Goal: Find contact information: Find contact information

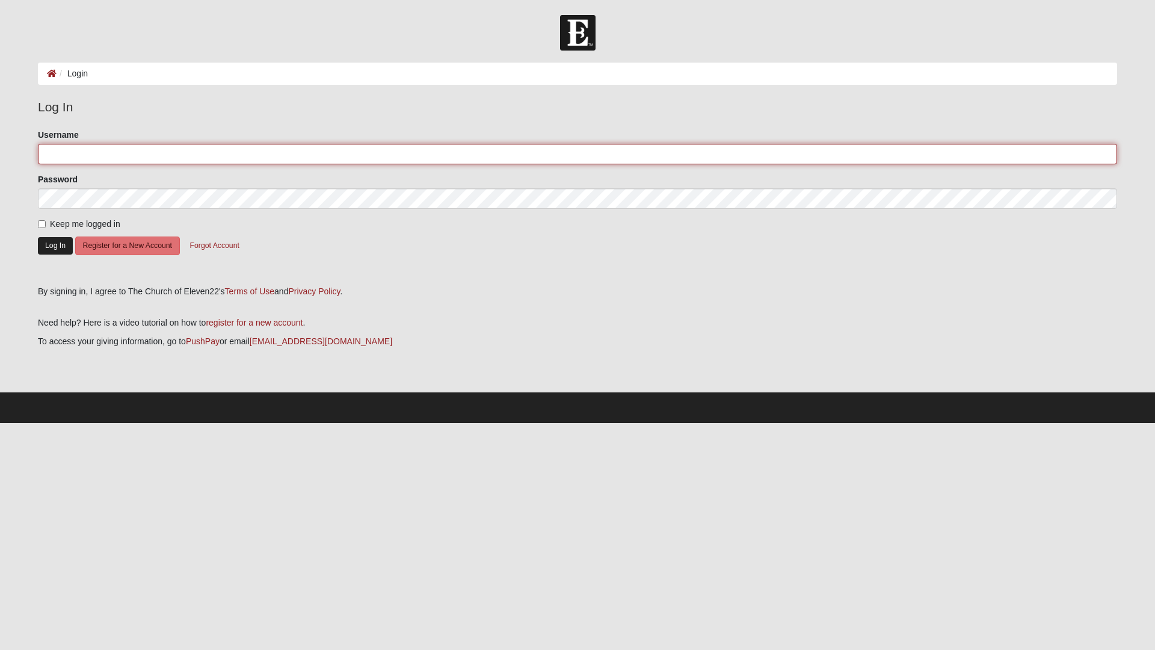
type input "Brantdavis"
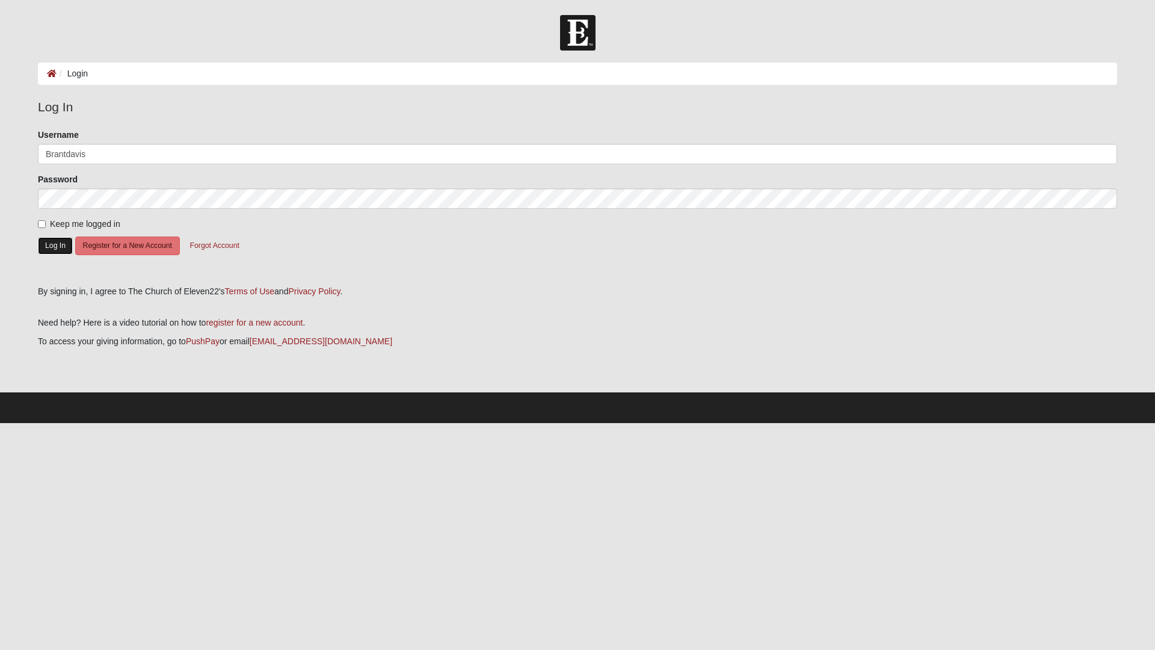
click at [51, 249] on button "Log In" at bounding box center [55, 245] width 35 height 17
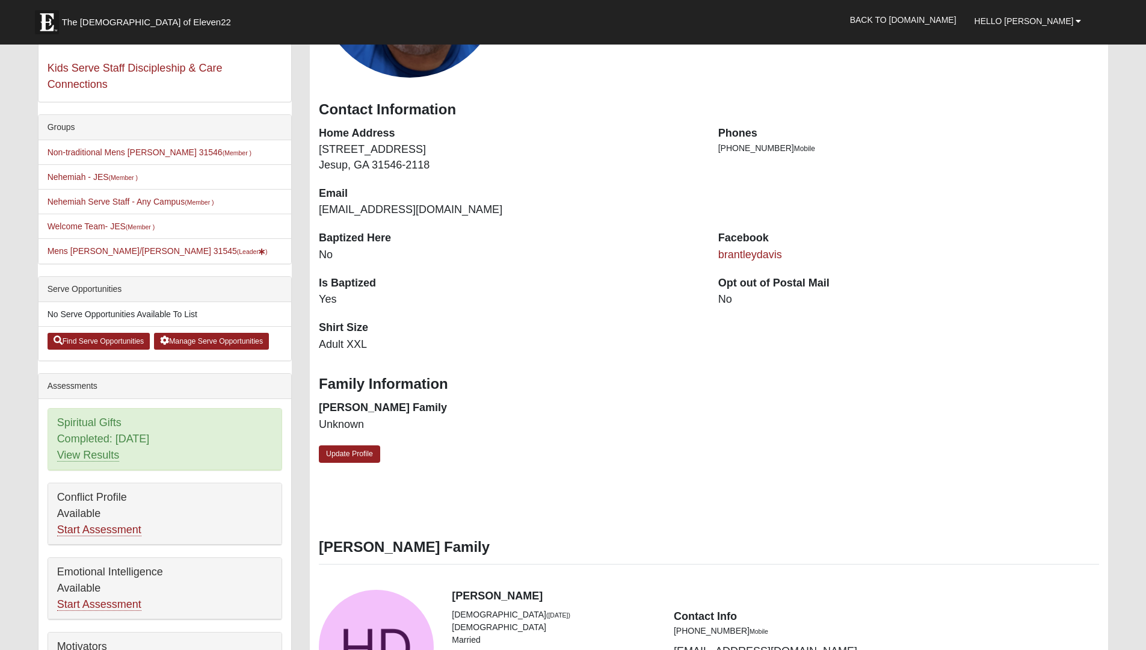
scroll to position [181, 0]
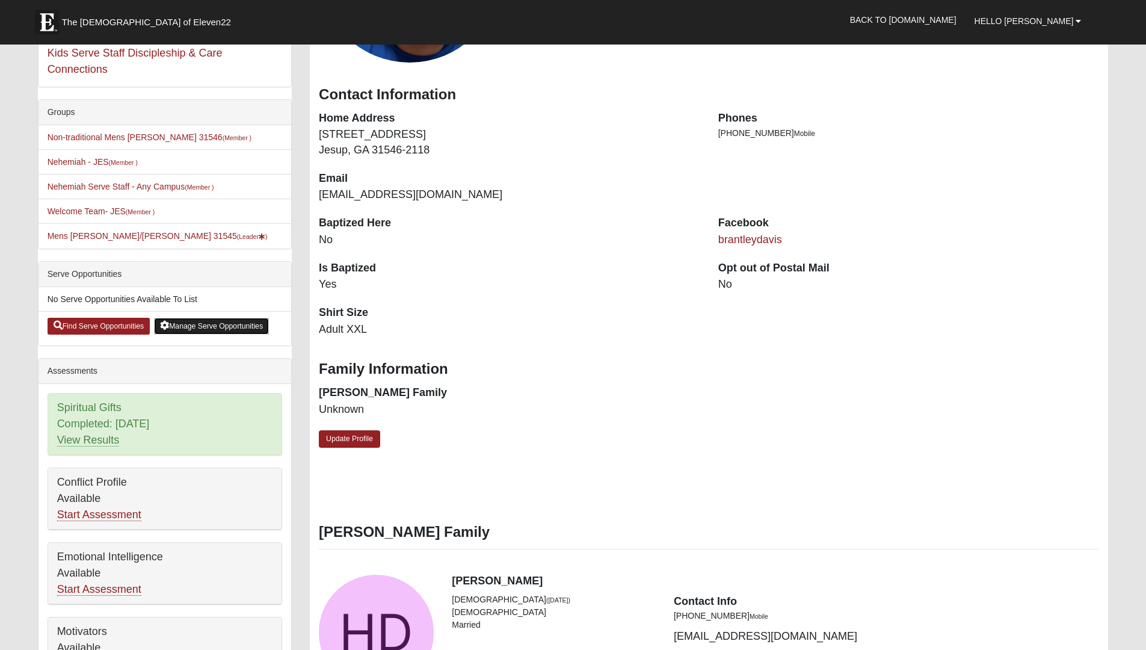
click at [188, 324] on link "Manage Serve Opportunities" at bounding box center [211, 326] width 115 height 17
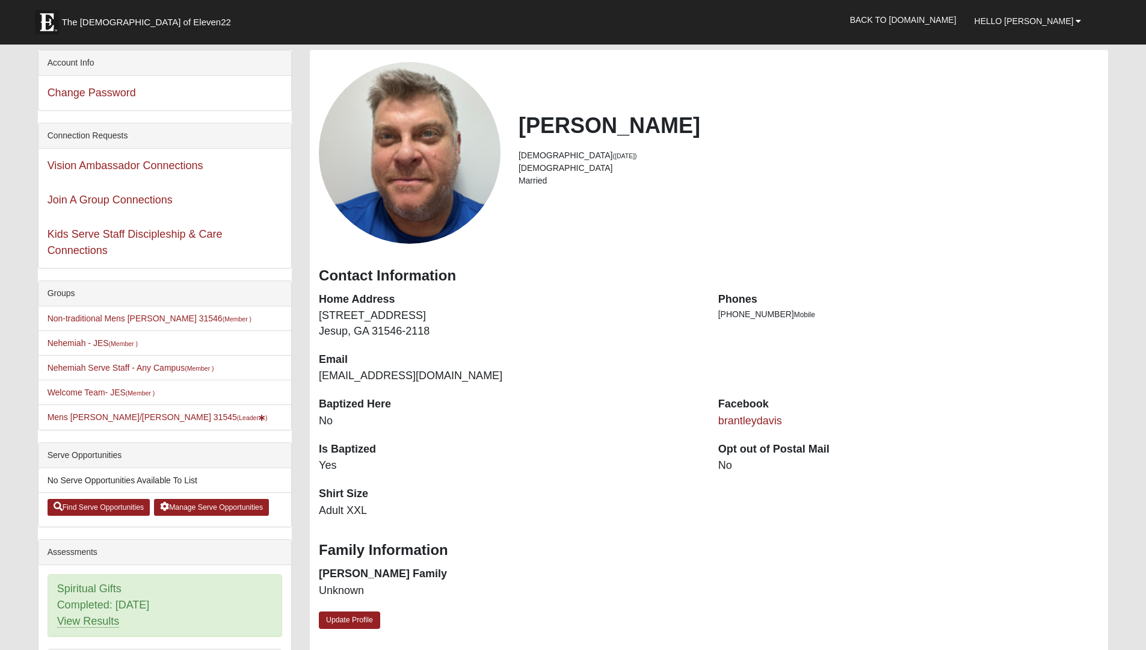
scroll to position [181, 0]
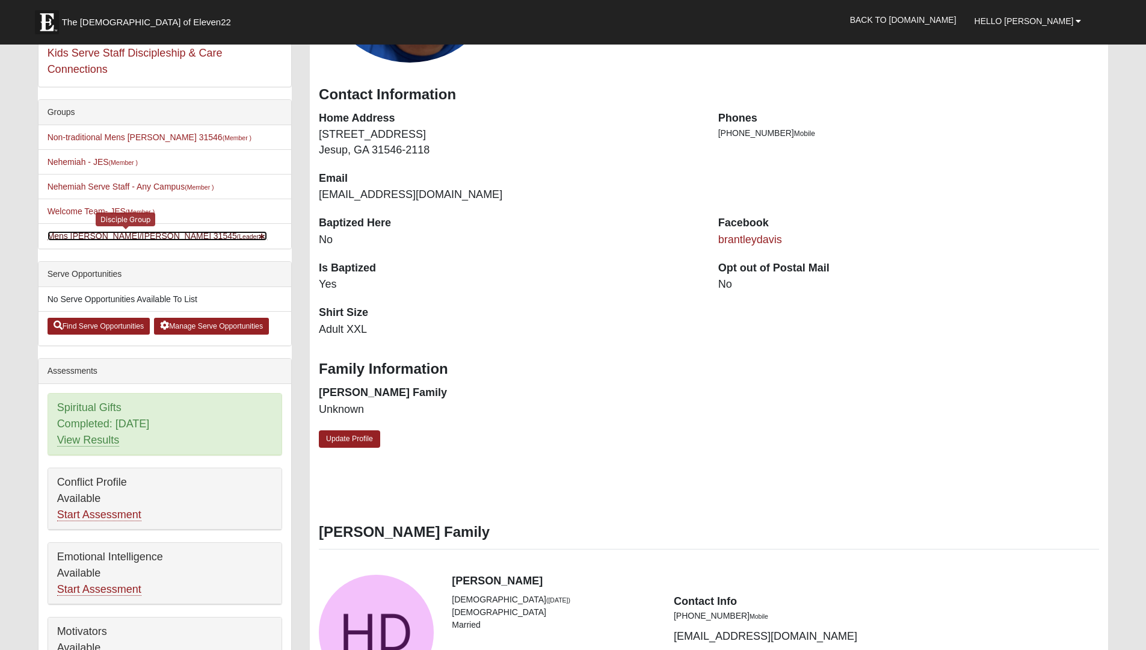
click at [110, 236] on link "Mens Davis/Stossmeister 31545 (Leader )" at bounding box center [158, 236] width 220 height 10
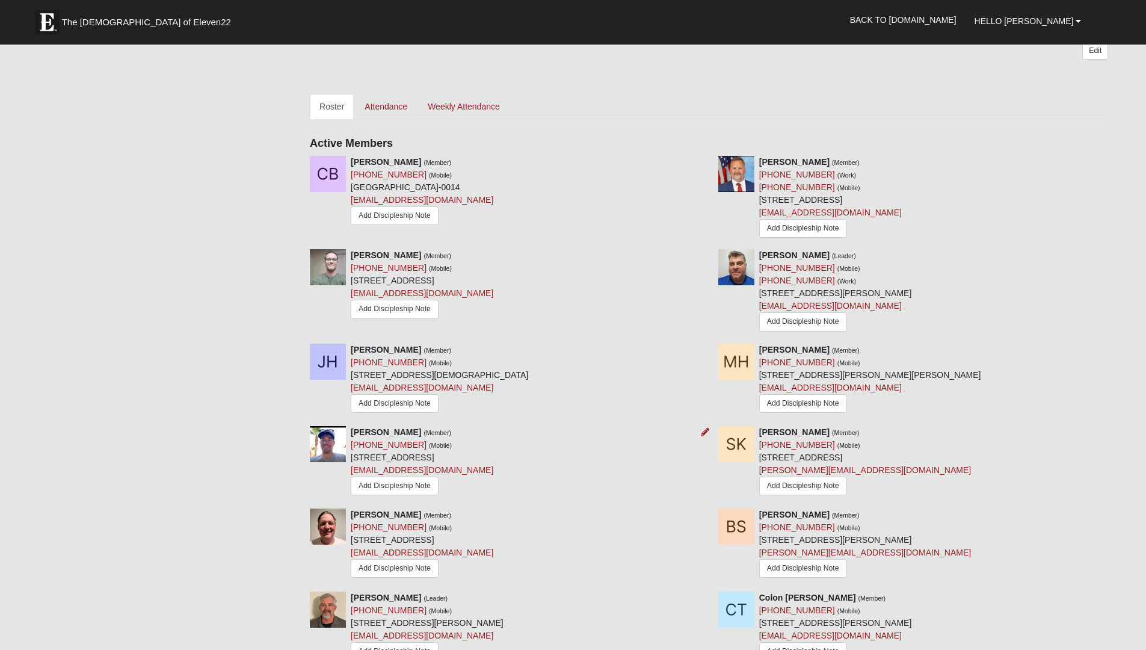
scroll to position [457, 0]
drag, startPoint x: 434, startPoint y: 175, endPoint x: 353, endPoint y: 162, distance: 82.8
click at [353, 162] on div "[PERSON_NAME] (Member) [PHONE_NUMBER] (Mobile) [STREET_ADDRESS] [EMAIL_ADDRESS]…" at bounding box center [422, 191] width 143 height 72
copy div "[PERSON_NAME] (Member) [PHONE_NUMBER] (Mobile)"
drag, startPoint x: 438, startPoint y: 269, endPoint x: 352, endPoint y: 253, distance: 86.9
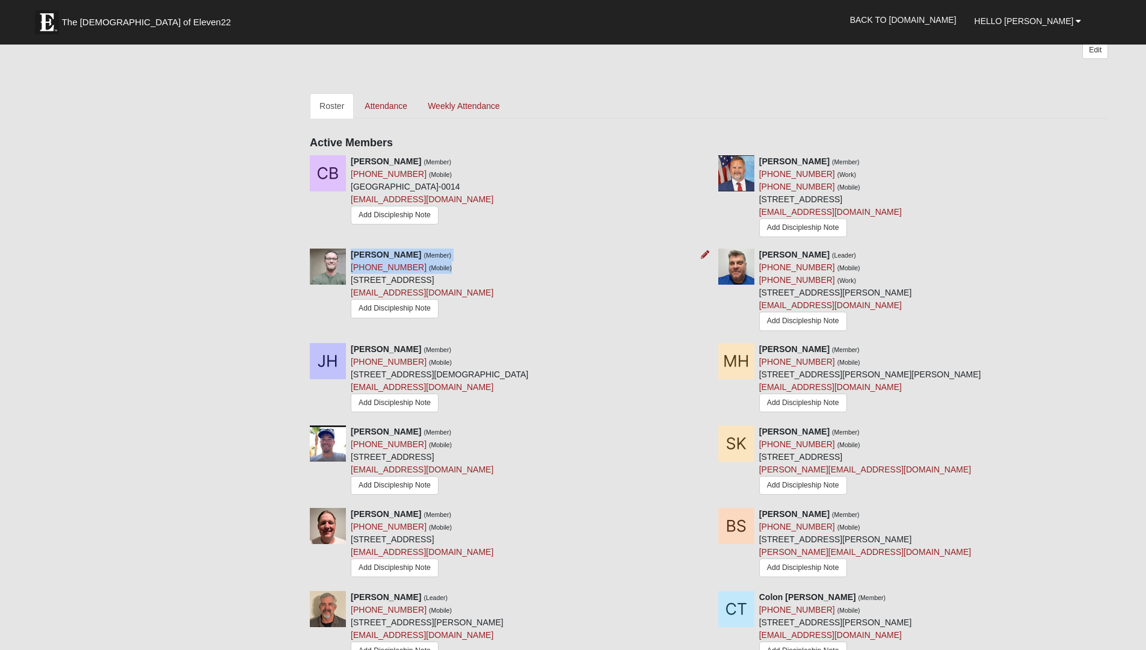
click at [352, 253] on div "[PERSON_NAME] (Member) [PHONE_NUMBER] (Mobile) [STREET_ADDRESS] [EMAIL_ADDRESS]…" at bounding box center [422, 285] width 143 height 72
copy div "[PERSON_NAME] (Member) [PHONE_NUMBER] (Mobile)"
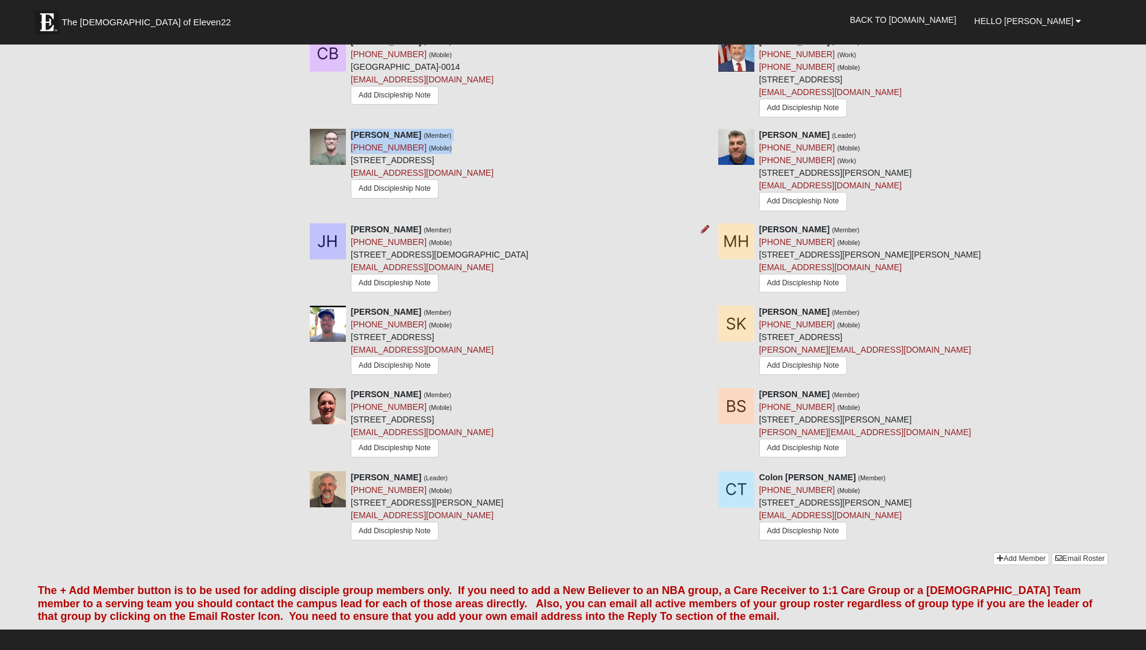
scroll to position [581, 0]
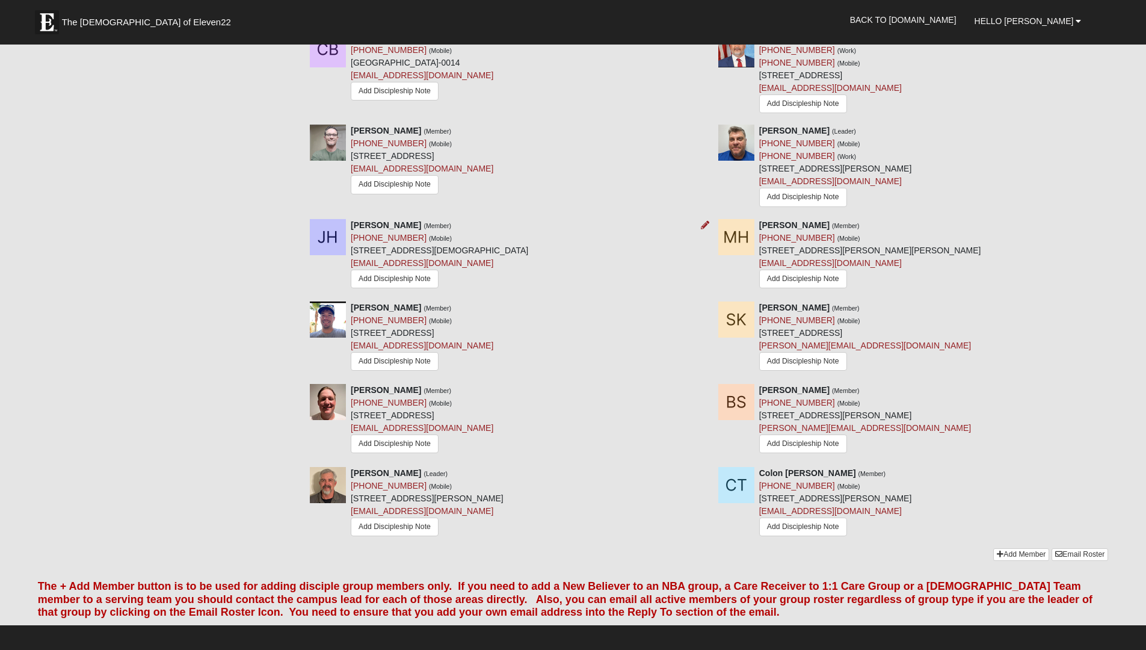
click at [434, 237] on div "[PERSON_NAME] (Member) [PHONE_NUMBER] (Mobile) [STREET_ADDRESS][DEMOGRAPHIC_DAT…" at bounding box center [440, 255] width 178 height 73
drag, startPoint x: 436, startPoint y: 237, endPoint x: 347, endPoint y: 223, distance: 90.1
click at [347, 223] on div "[PERSON_NAME] (Member) [PHONE_NUMBER] (Mobile) [STREET_ADDRESS][DEMOGRAPHIC_DAT…" at bounding box center [505, 255] width 409 height 73
click at [575, 158] on div "[PERSON_NAME] (Member) [PHONE_NUMBER] (Mobile) [STREET_ADDRESS] [EMAIL_ADDRESS]…" at bounding box center [505, 161] width 409 height 72
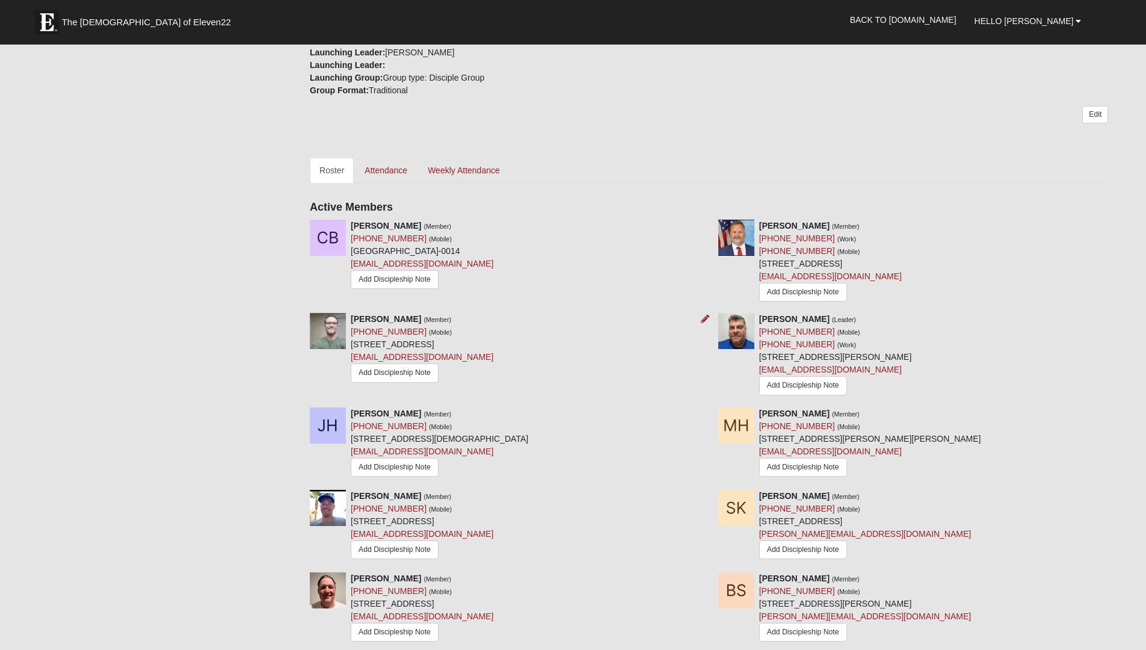
scroll to position [388, 0]
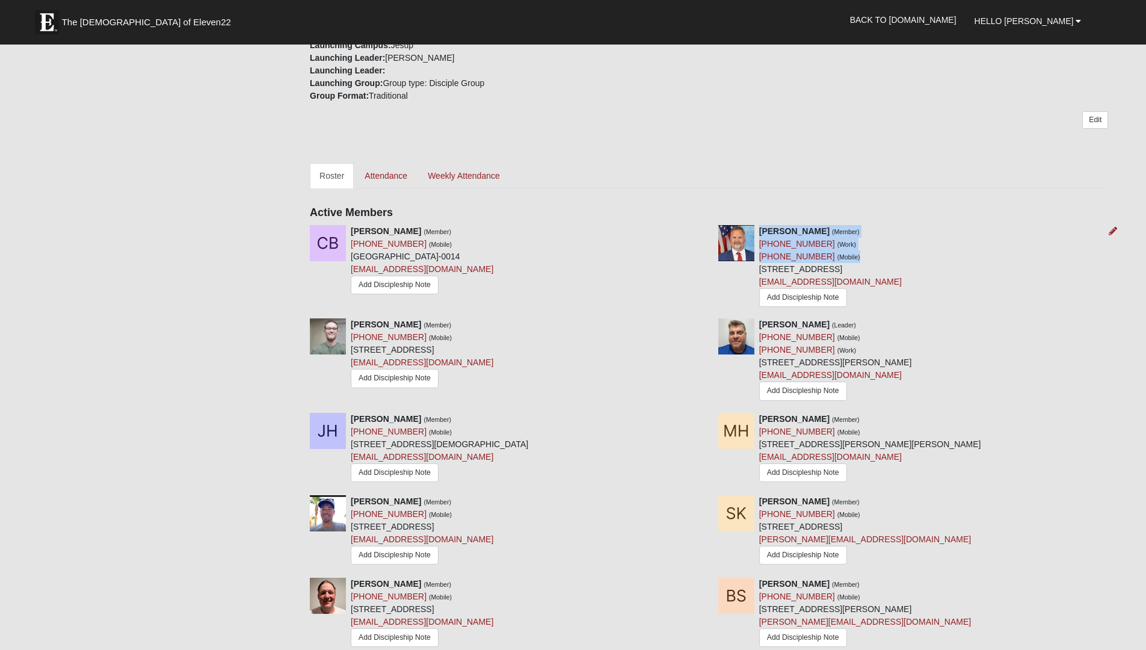
drag, startPoint x: 847, startPoint y: 255, endPoint x: 762, endPoint y: 224, distance: 89.5
click at [762, 225] on div "[PERSON_NAME] (Member) [PHONE_NUMBER] (Work) [PHONE_NUMBER] (Mobile) [STREET_AD…" at bounding box center [830, 267] width 143 height 85
click at [858, 233] on div "[PERSON_NAME] (Member) [PHONE_NUMBER] (Work) [PHONE_NUMBER] (Mobile) [STREET_AD…" at bounding box center [830, 267] width 143 height 85
drag, startPoint x: 847, startPoint y: 258, endPoint x: 761, endPoint y: 230, distance: 89.8
click at [761, 230] on div "[PERSON_NAME] (Member) [PHONE_NUMBER] (Work) [PHONE_NUMBER] (Mobile) [STREET_AD…" at bounding box center [830, 267] width 143 height 85
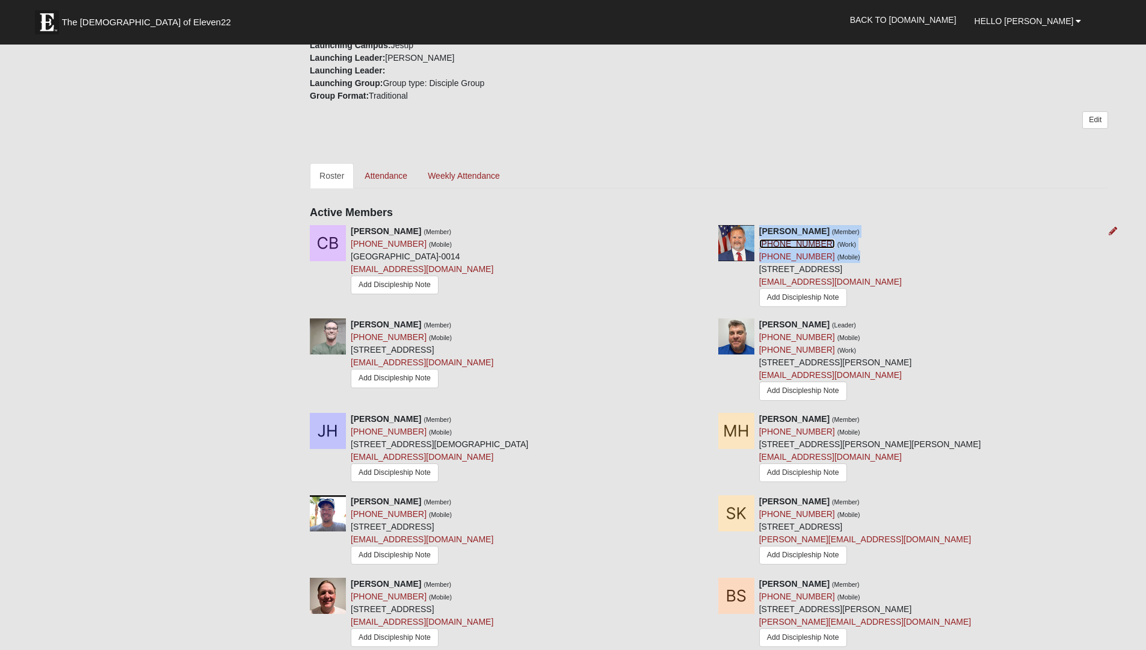
copy div "[PERSON_NAME] (Member) [PHONE_NUMBER] (Work) [PHONE_NUMBER] (Mobile)"
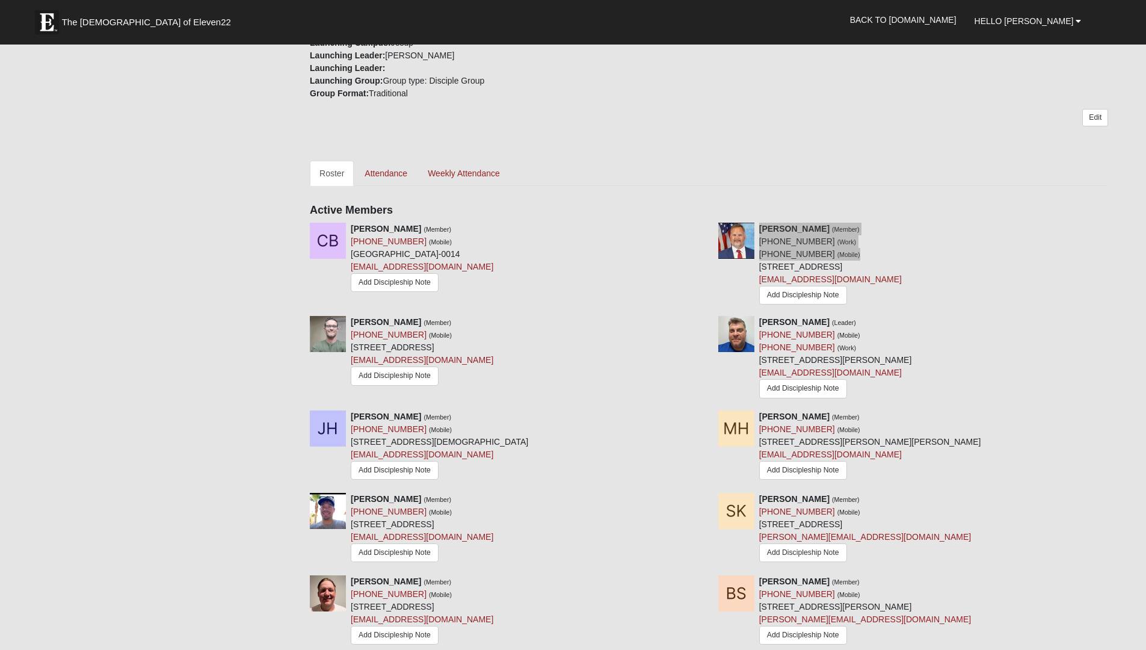
scroll to position [392, 0]
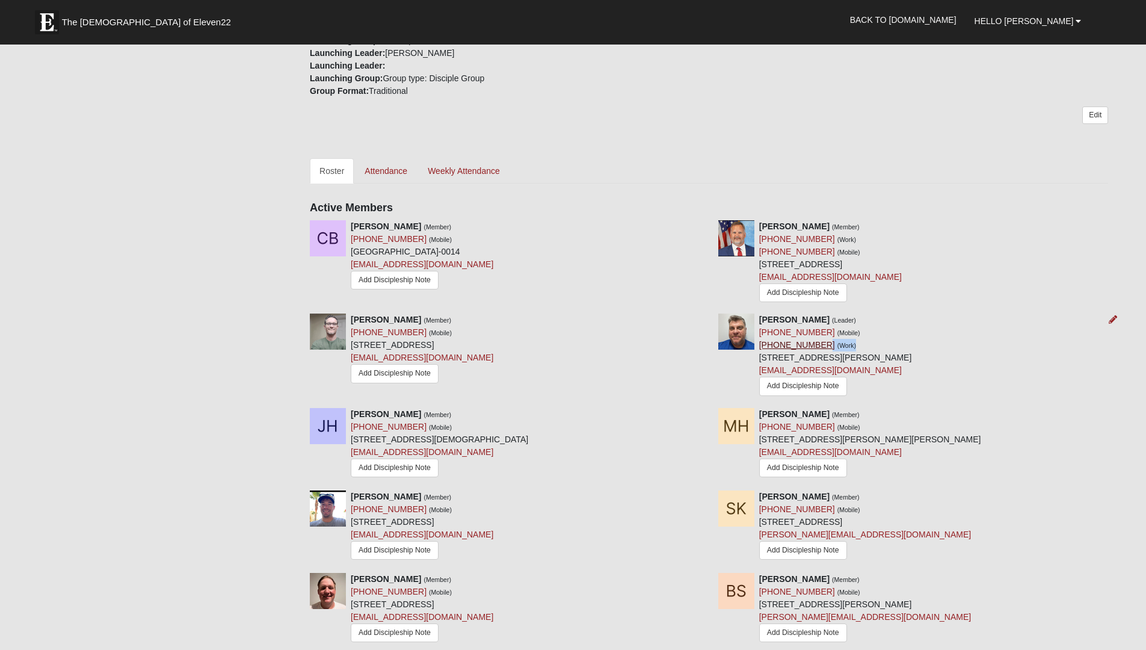
drag, startPoint x: 839, startPoint y: 345, endPoint x: 813, endPoint y: 342, distance: 26.1
click at [813, 342] on div "[PERSON_NAME] (Leader) [PHONE_NUMBER] (Mobile) [PHONE_NUMBER] (Work) [STREET_AD…" at bounding box center [835, 356] width 153 height 85
click at [858, 330] on div "[PERSON_NAME] (Leader) [PHONE_NUMBER] (Mobile) [PHONE_NUMBER] (Work) [STREET_AD…" at bounding box center [835, 356] width 153 height 85
drag, startPoint x: 847, startPoint y: 330, endPoint x: 759, endPoint y: 321, distance: 88.4
click at [759, 321] on div "[PERSON_NAME] (Leader) [PHONE_NUMBER] (Mobile) [PHONE_NUMBER] (Work) [STREET_AD…" at bounding box center [835, 356] width 153 height 85
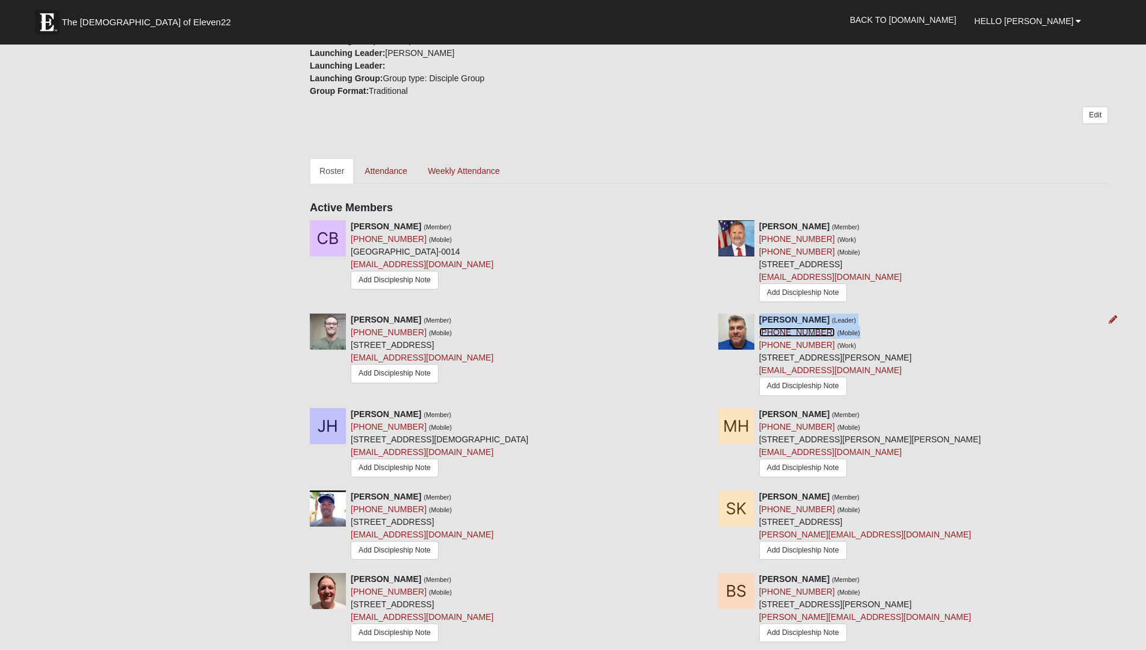
copy div "[PERSON_NAME] (Leader) [PHONE_NUMBER] (Mobile)"
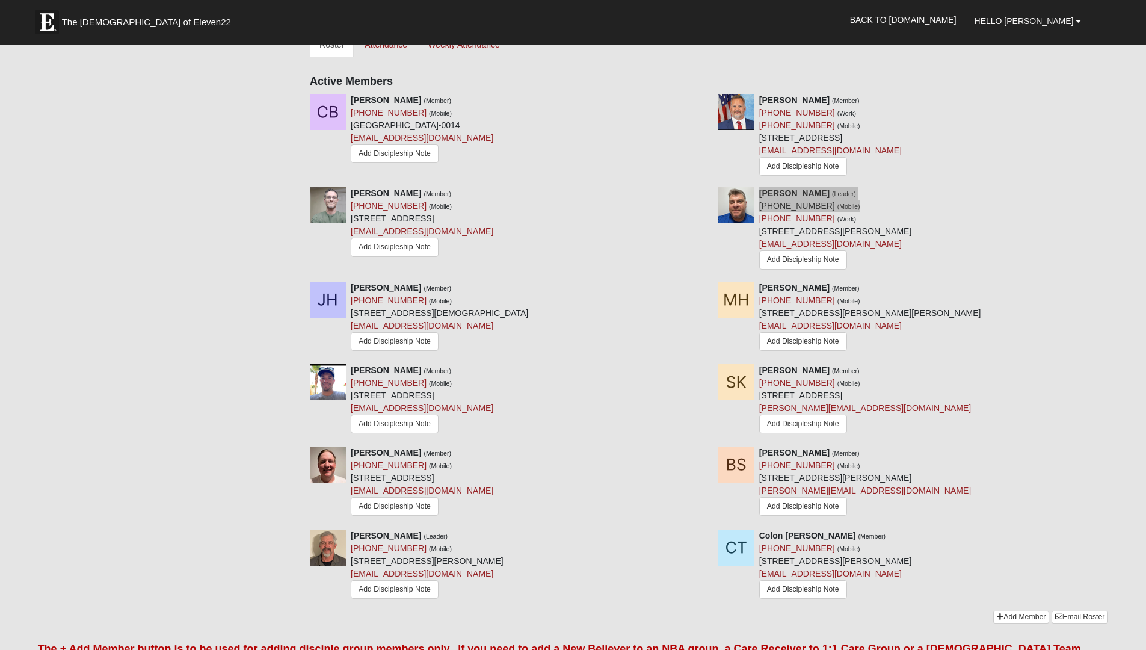
scroll to position [536, 0]
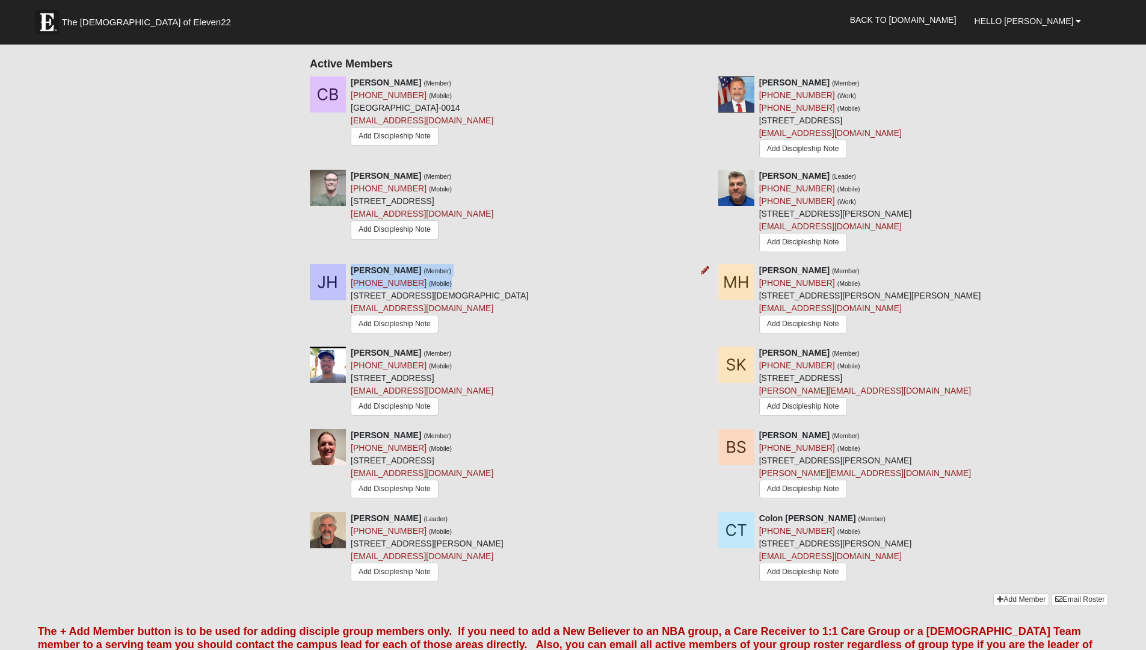
drag, startPoint x: 433, startPoint y: 284, endPoint x: 353, endPoint y: 266, distance: 82.0
click at [353, 266] on div "[PERSON_NAME] (Member) [PHONE_NUMBER] (Mobile) [STREET_ADDRESS][DEMOGRAPHIC_DAT…" at bounding box center [440, 300] width 178 height 73
copy div "[PERSON_NAME] (Member) [PHONE_NUMBER] (Mobile)"
drag, startPoint x: 844, startPoint y: 283, endPoint x: 761, endPoint y: 267, distance: 84.2
click at [761, 267] on div "[PERSON_NAME] (Member) [PHONE_NUMBER] (Mobile) [STREET_ADDRESS][PERSON_NAME][PE…" at bounding box center [870, 301] width 222 height 74
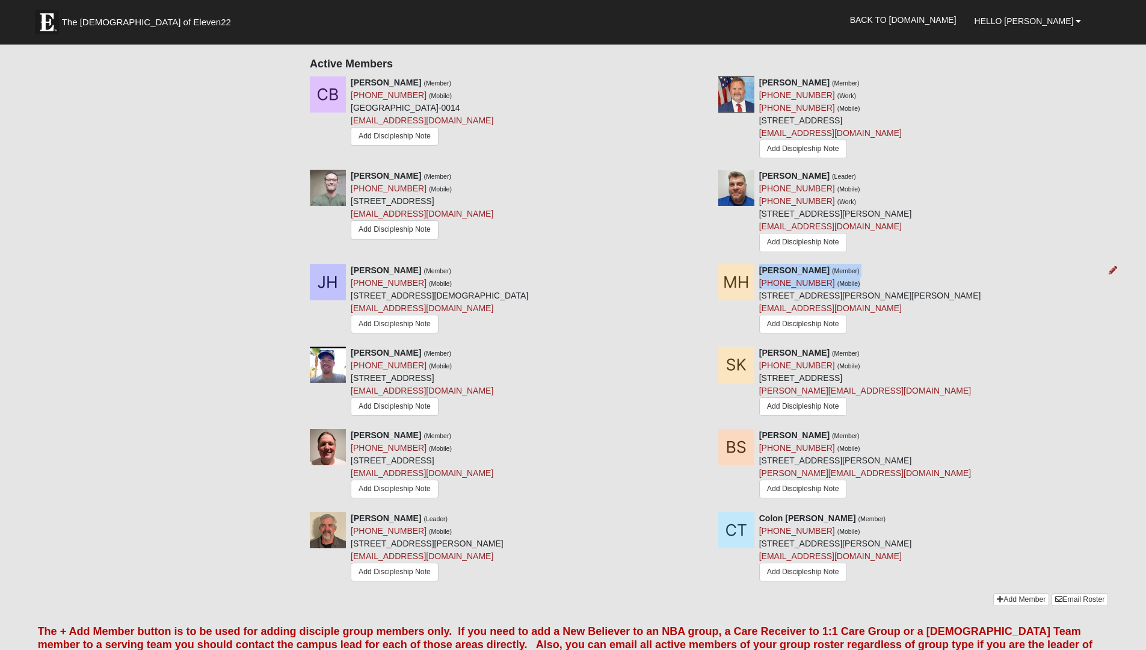
copy div "[PERSON_NAME] (Member) [PHONE_NUMBER] (Mobile)"
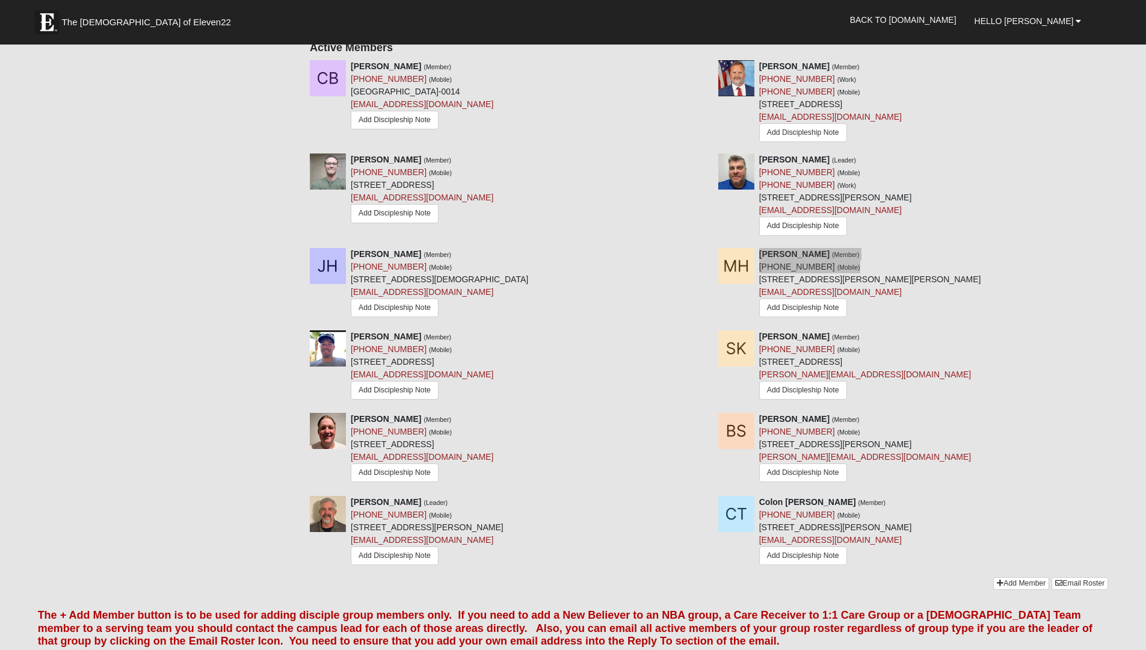
scroll to position [538, 0]
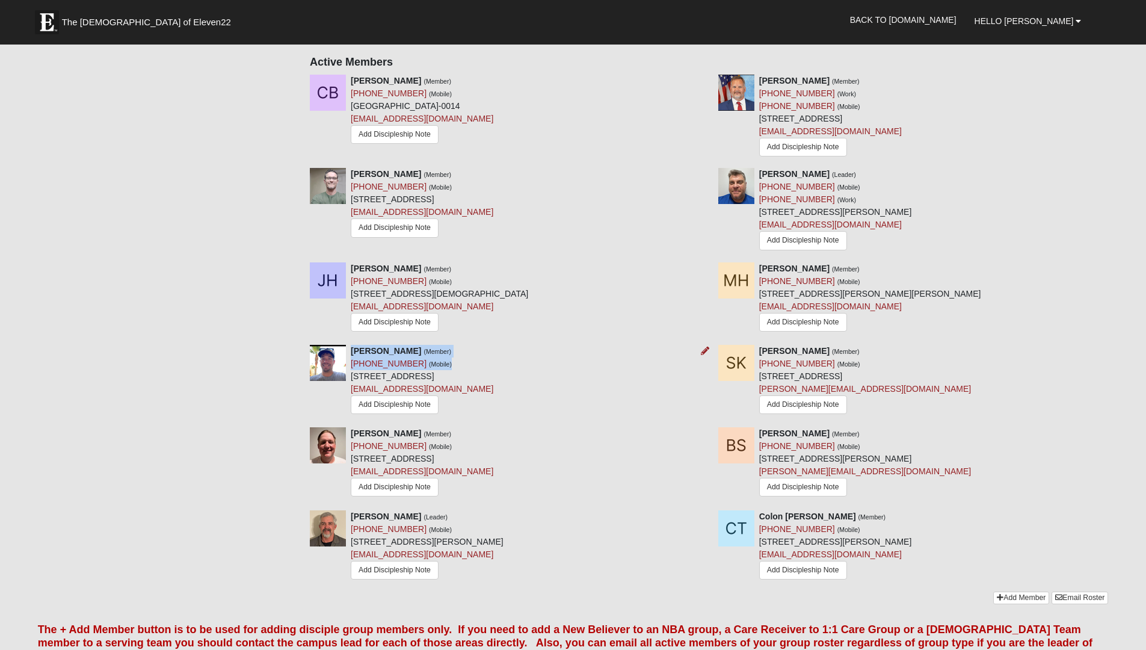
drag, startPoint x: 435, startPoint y: 366, endPoint x: 353, endPoint y: 348, distance: 83.7
click at [353, 348] on div "[PERSON_NAME] (Member) [PHONE_NUMBER] (Mobile) [STREET_ADDRESS] [EMAIL_ADDRESS]…" at bounding box center [422, 381] width 143 height 72
copy div "[PERSON_NAME] (Member) [PHONE_NUMBER] (Mobile)"
drag, startPoint x: 843, startPoint y: 363, endPoint x: 761, endPoint y: 344, distance: 84.1
click at [761, 345] on div "[PERSON_NAME] (Member) [PHONE_NUMBER] (Mobile) [STREET_ADDRESS] [PERSON_NAME][E…" at bounding box center [865, 381] width 212 height 73
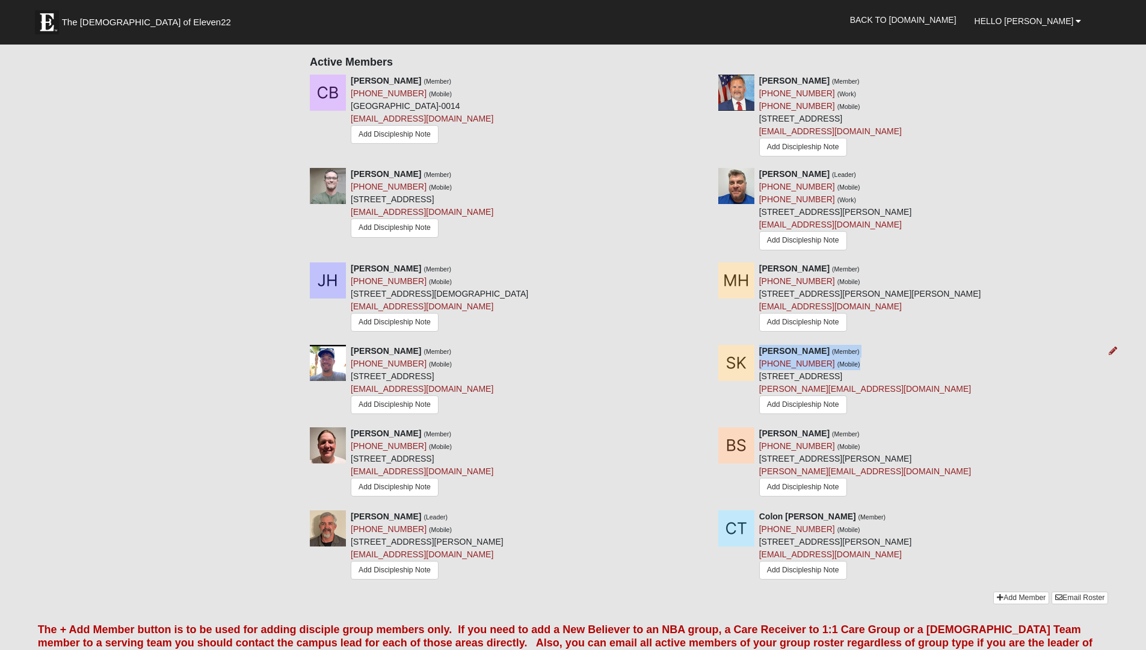
copy div "[PERSON_NAME] (Member) [PHONE_NUMBER] (Mobile)"
drag, startPoint x: 432, startPoint y: 444, endPoint x: 396, endPoint y: 444, distance: 36.1
click at [342, 430] on div "[PERSON_NAME] (Member) [PHONE_NUMBER] (Mobile) [STREET_ADDRESS] [EMAIL_ADDRESS]…" at bounding box center [505, 463] width 409 height 72
click at [436, 445] on div "[PERSON_NAME] (Member) [PHONE_NUMBER] (Mobile) [STREET_ADDRESS] [EMAIL_ADDRESS]…" at bounding box center [422, 463] width 143 height 72
drag, startPoint x: 436, startPoint y: 445, endPoint x: 351, endPoint y: 432, distance: 85.9
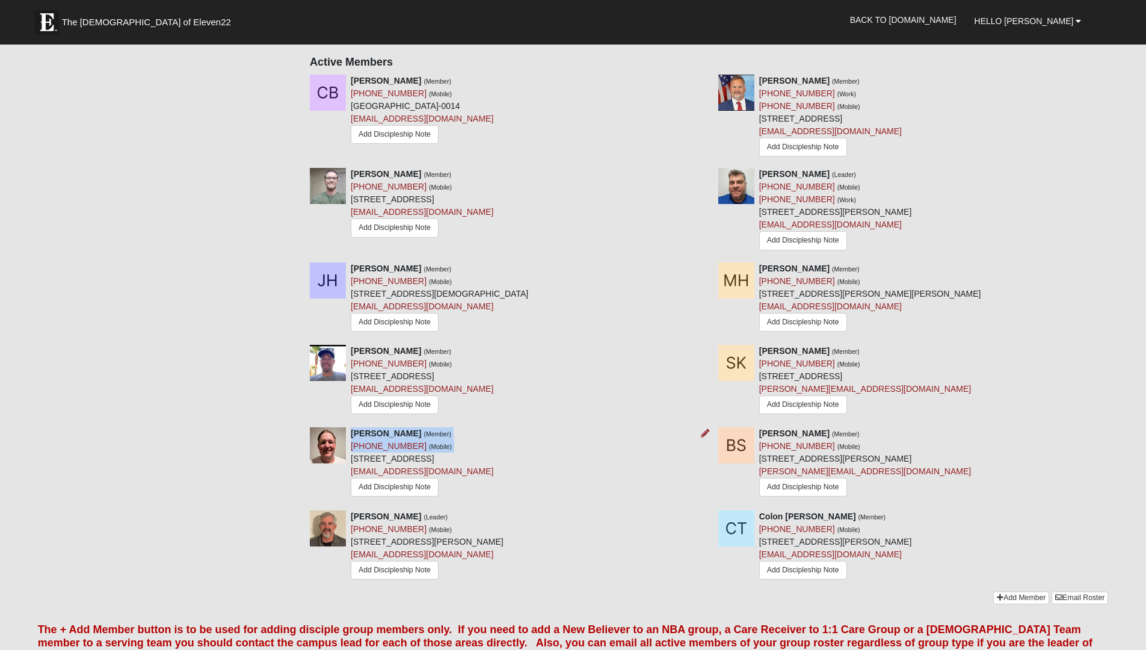
click at [351, 432] on div "[PERSON_NAME] (Member) [PHONE_NUMBER] (Mobile) [STREET_ADDRESS] [EMAIL_ADDRESS]…" at bounding box center [422, 463] width 143 height 72
copy div "[PERSON_NAME] (Member) [PHONE_NUMBER] (Mobile)"
drag, startPoint x: 844, startPoint y: 444, endPoint x: 759, endPoint y: 427, distance: 86.5
click at [759, 427] on div "[PERSON_NAME] (Member) [PHONE_NUMBER] (Mobile) [STREET_ADDRESS][PERSON_NAME] [P…" at bounding box center [865, 463] width 212 height 73
copy div "[PERSON_NAME] (Member) [PHONE_NUMBER] (Mobile)"
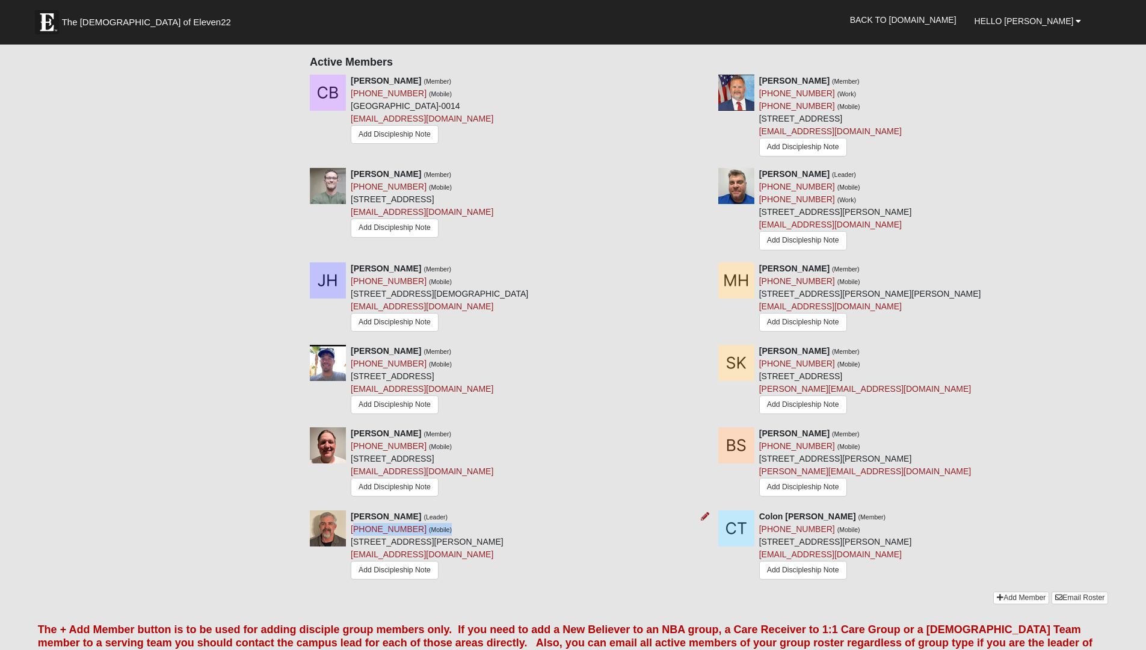
drag, startPoint x: 433, startPoint y: 527, endPoint x: 412, endPoint y: 531, distance: 22.0
click at [353, 521] on div "[PERSON_NAME] (Leader) [PHONE_NUMBER] (Mobile) [STREET_ADDRESS][PERSON_NAME] [E…" at bounding box center [427, 546] width 153 height 72
drag, startPoint x: 448, startPoint y: 525, endPoint x: 438, endPoint y: 525, distance: 10.2
click at [438, 525] on div "[PERSON_NAME] (Leader) [PHONE_NUMBER] (Mobile) [STREET_ADDRESS][PERSON_NAME] [E…" at bounding box center [427, 546] width 153 height 72
click at [436, 528] on div "[PERSON_NAME] (Leader) [PHONE_NUMBER] (Mobile) [STREET_ADDRESS][PERSON_NAME] [E…" at bounding box center [427, 546] width 153 height 72
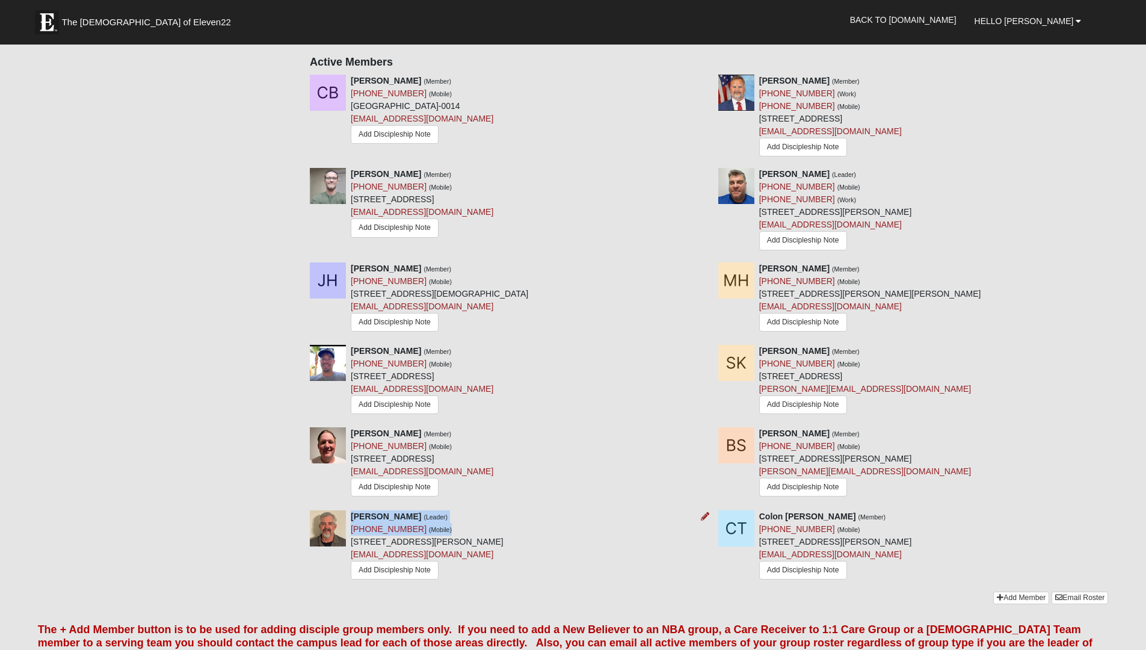
drag, startPoint x: 433, startPoint y: 528, endPoint x: 352, endPoint y: 512, distance: 82.9
click at [352, 512] on div "[PERSON_NAME] (Leader) [PHONE_NUMBER] (Mobile) [STREET_ADDRESS][PERSON_NAME] [E…" at bounding box center [427, 546] width 153 height 72
drag, startPoint x: 846, startPoint y: 527, endPoint x: 762, endPoint y: 515, distance: 84.5
click at [761, 513] on div "[PERSON_NAME] [PERSON_NAME] (Member) [PHONE_NUMBER] (Mobile) [STREET_ADDRESS][P…" at bounding box center [835, 546] width 153 height 72
